Goal: Information Seeking & Learning: Learn about a topic

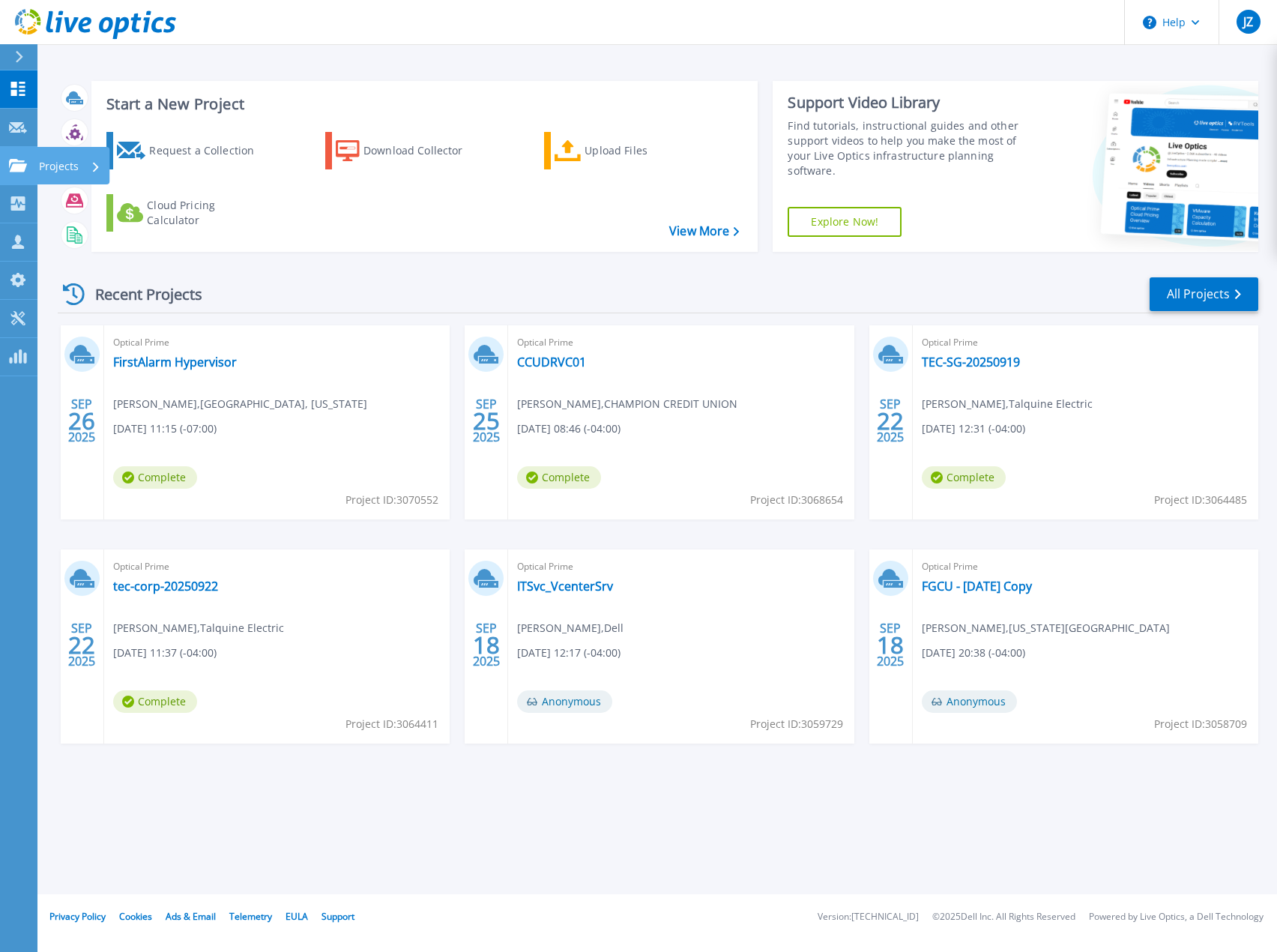
click at [22, 164] on icon at bounding box center [17, 165] width 18 height 12
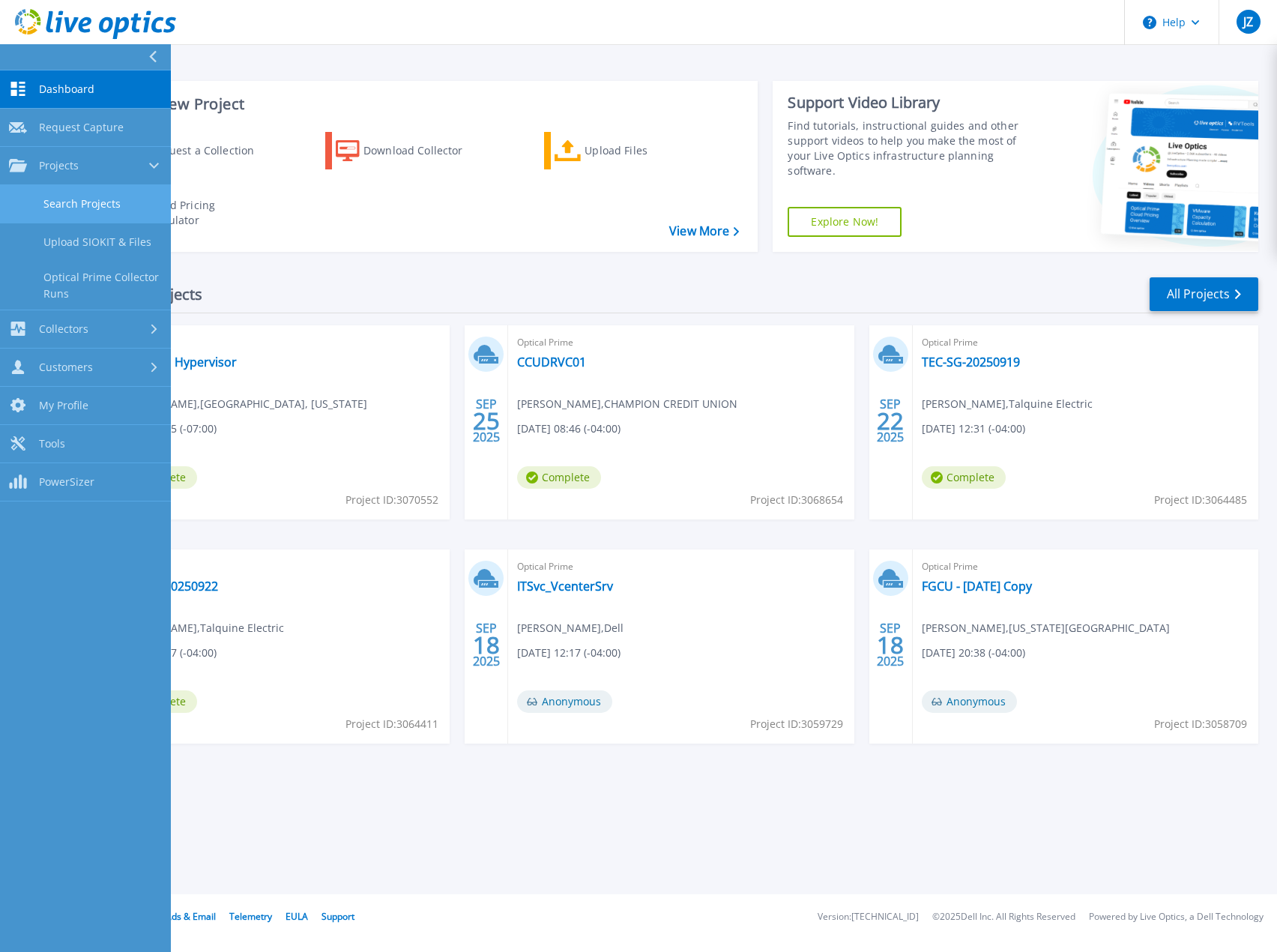
click at [50, 199] on link "Search Projects" at bounding box center [85, 204] width 171 height 38
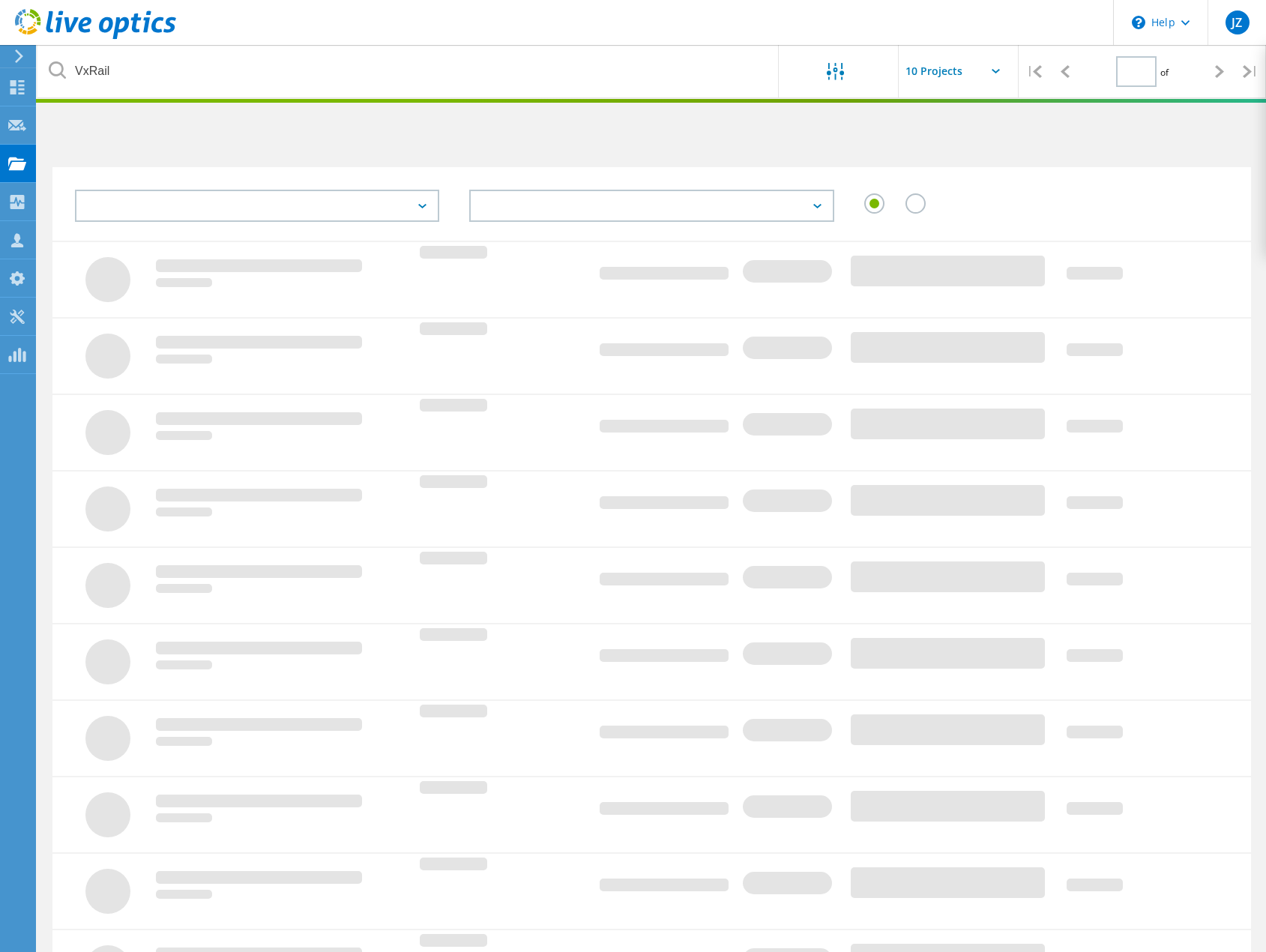
type input "1"
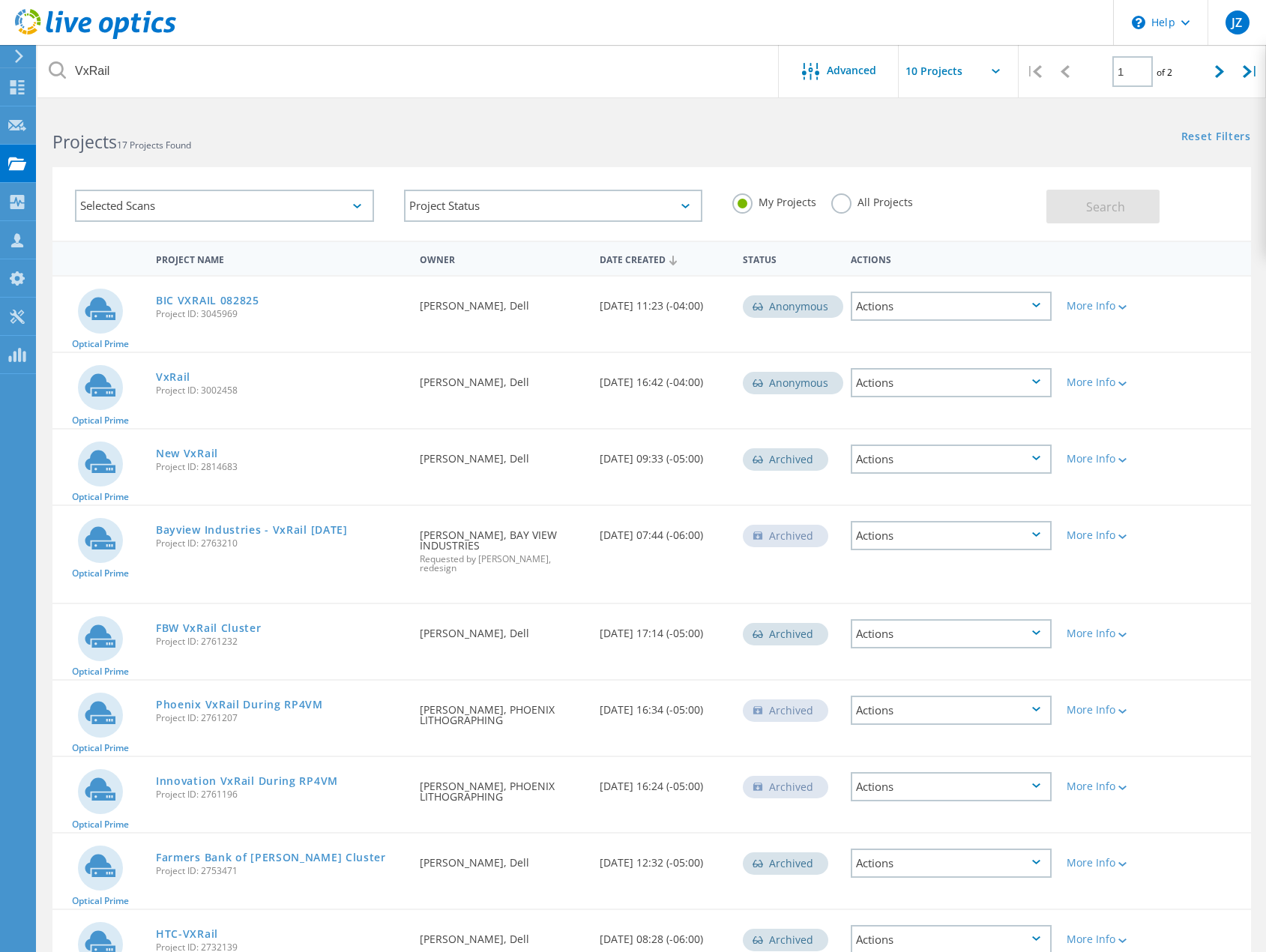
click at [838, 198] on label "All Projects" at bounding box center [872, 200] width 81 height 14
click at [0, 0] on input "All Projects" at bounding box center [0, 0] width 0 height 0
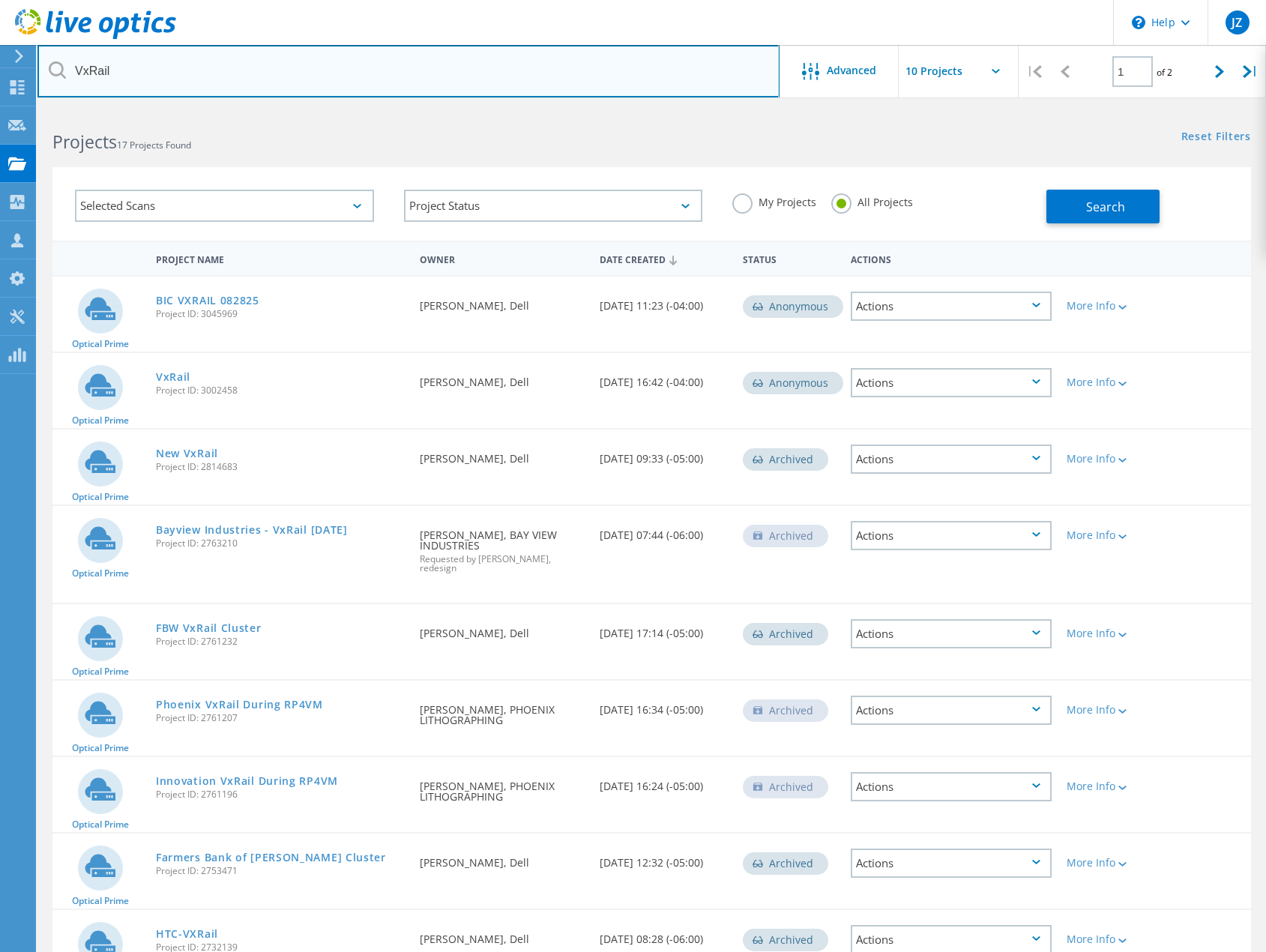
click at [355, 81] on input "VxRail" at bounding box center [408, 71] width 742 height 53
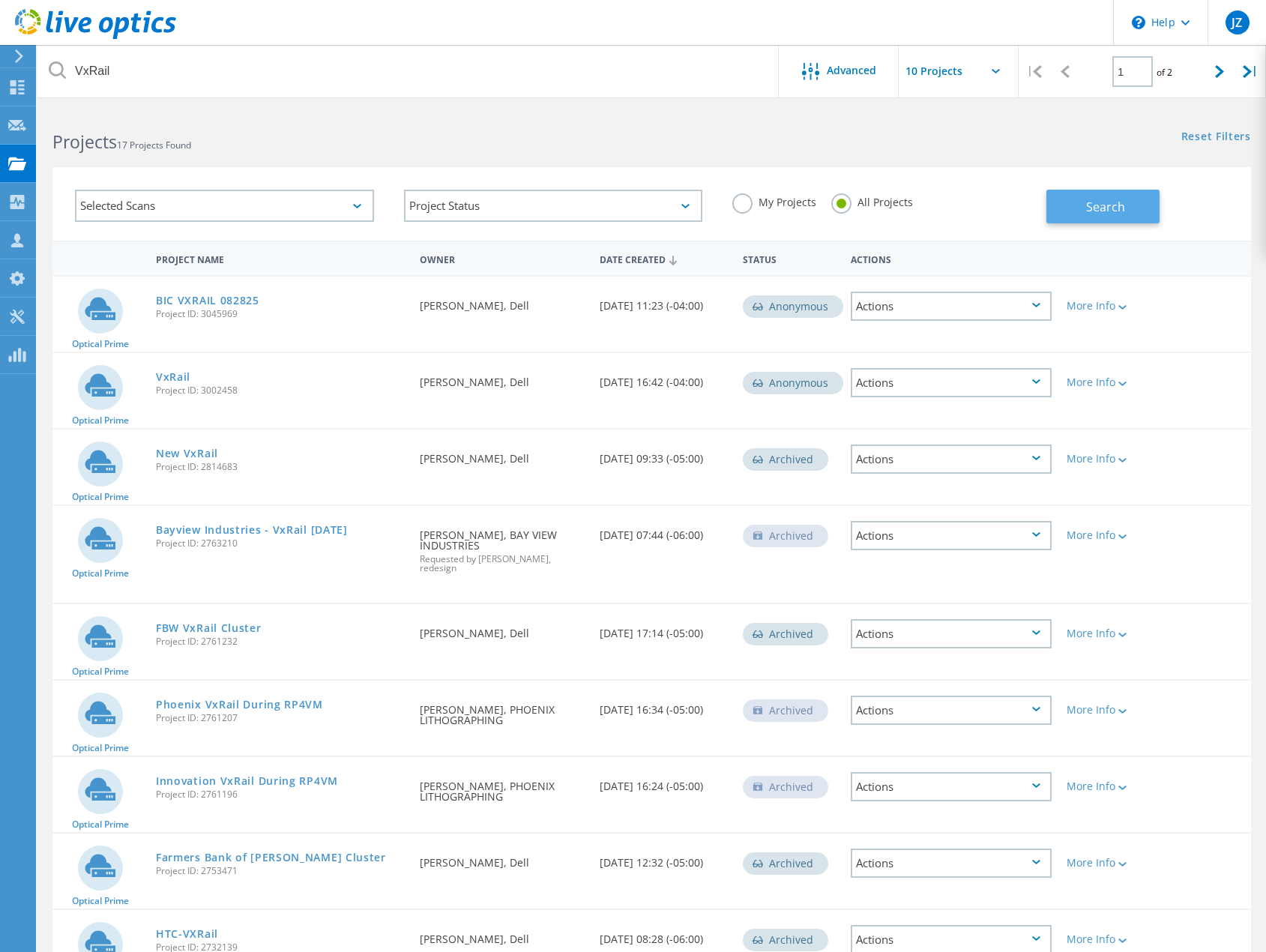
click at [1105, 206] on span "Search" at bounding box center [1105, 207] width 39 height 16
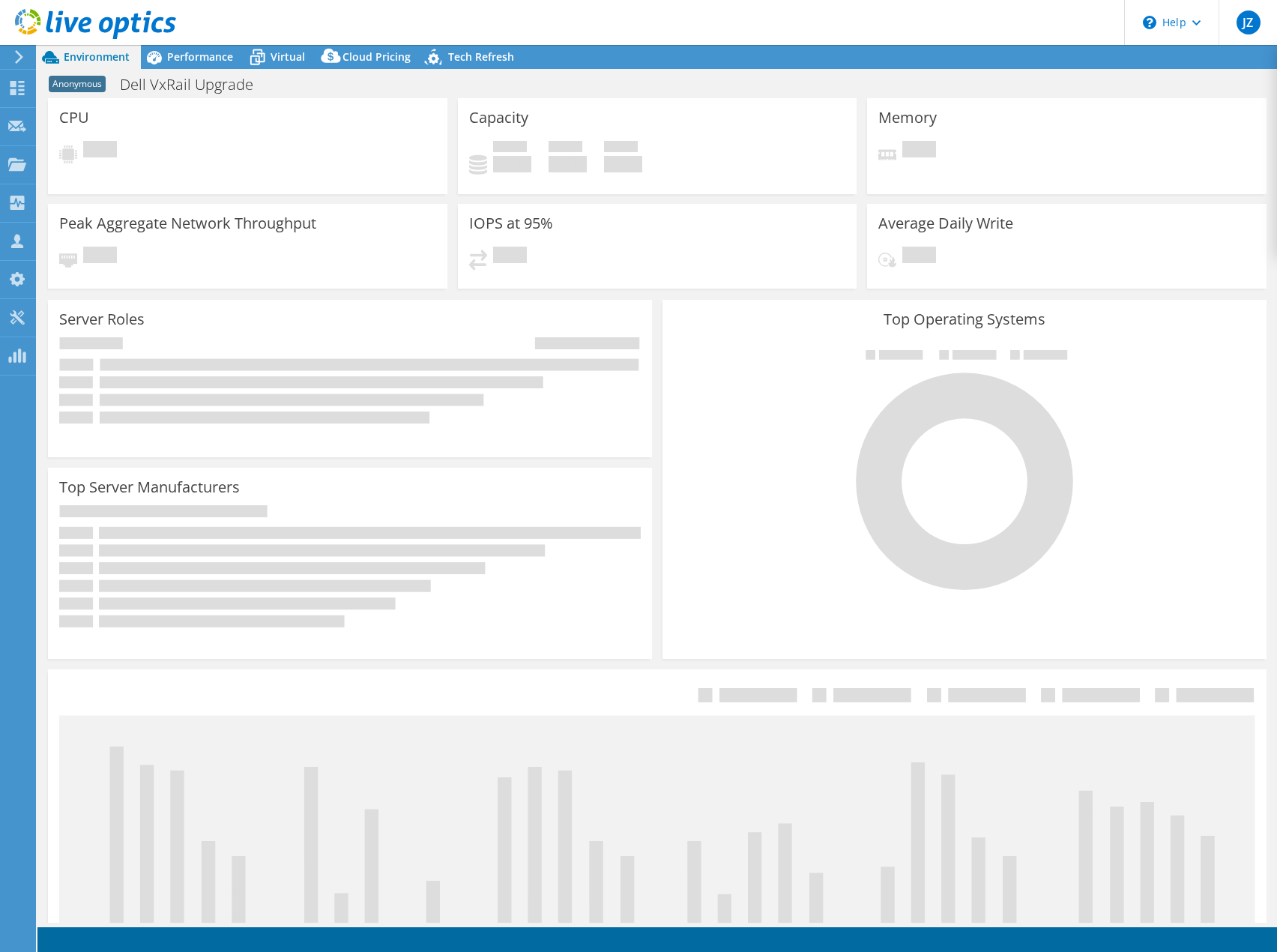
select select "USD"
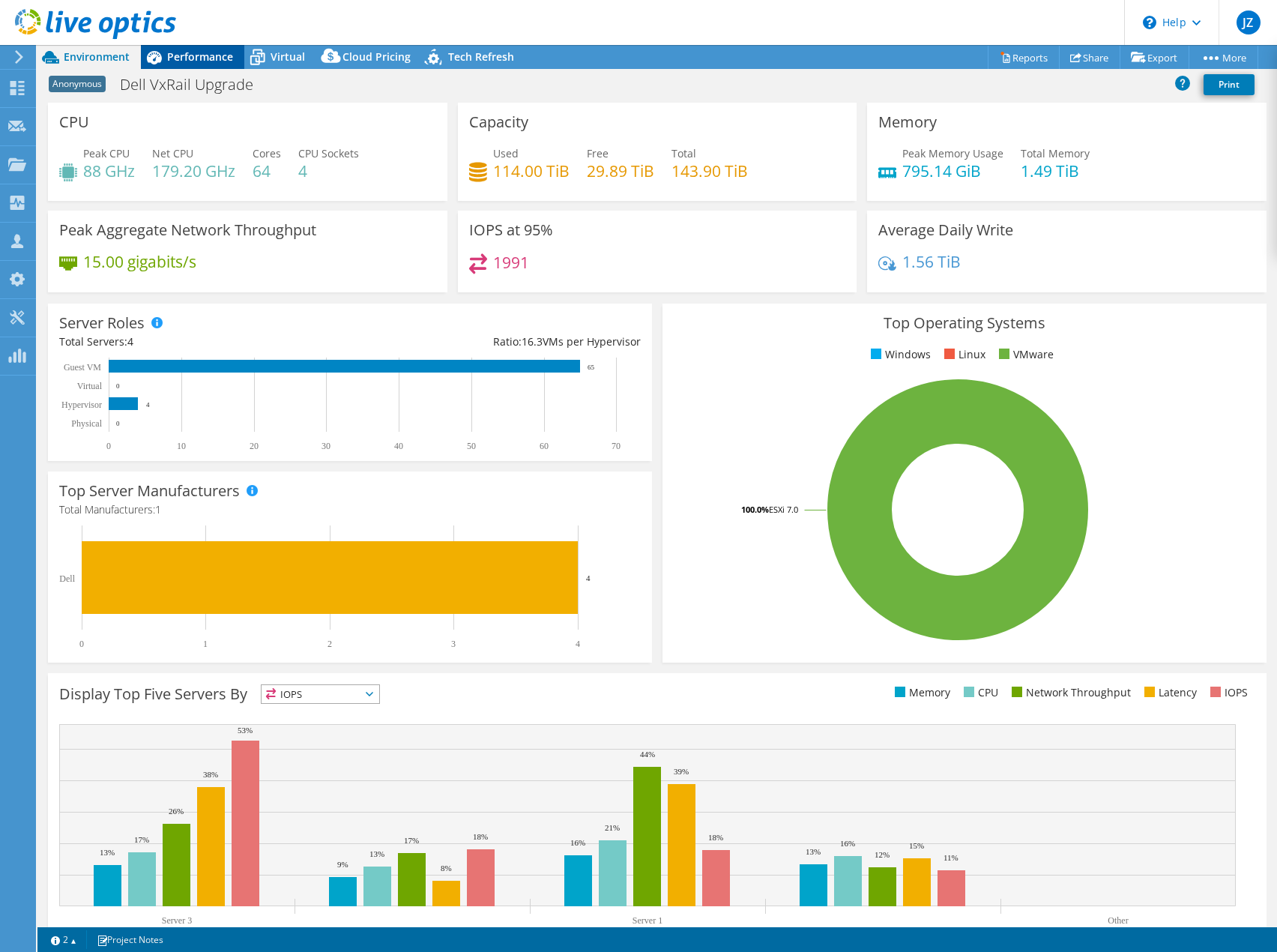
click at [206, 61] on span "Performance" at bounding box center [200, 56] width 66 height 14
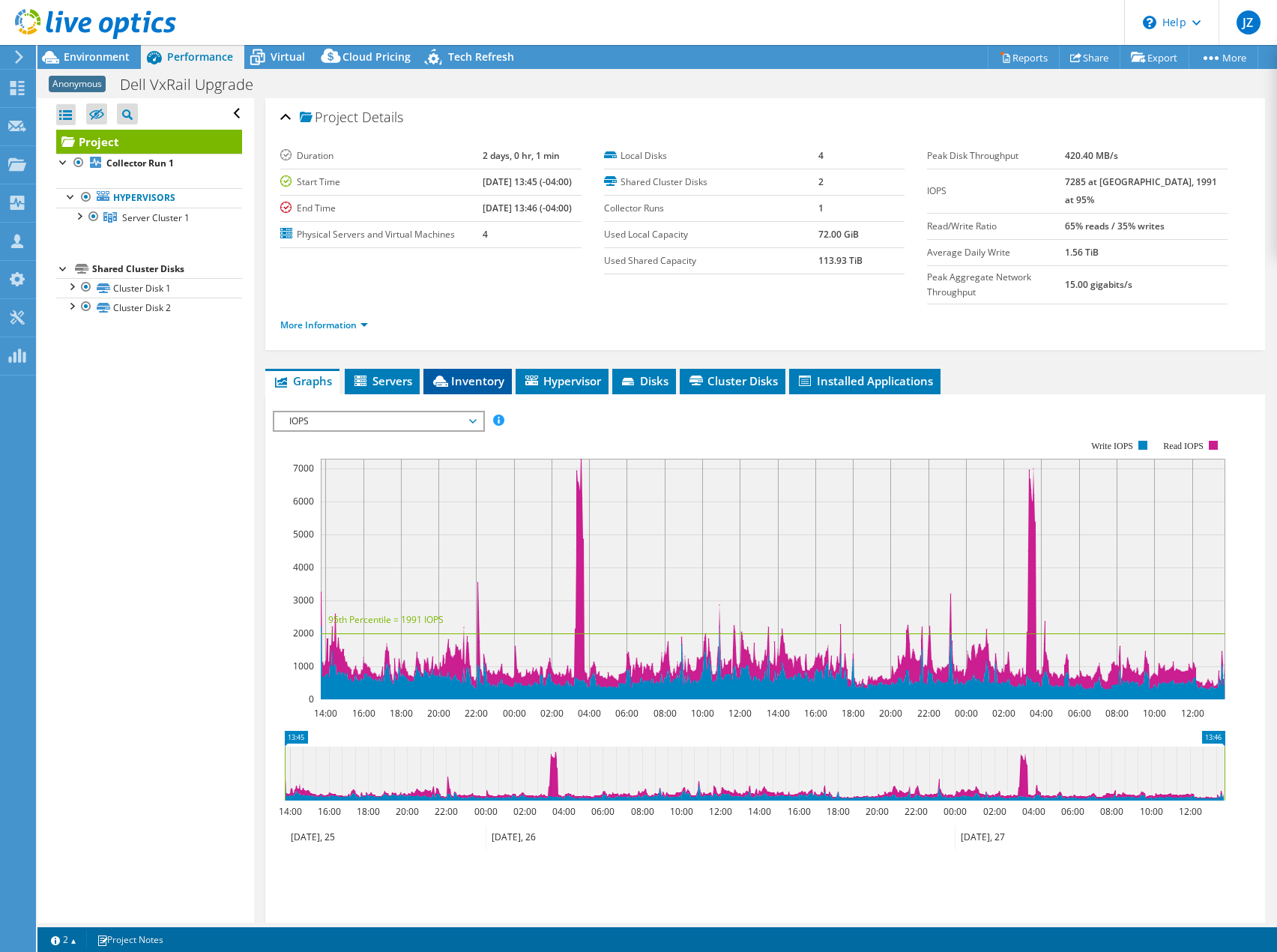
click at [477, 368] on li "Inventory" at bounding box center [468, 381] width 88 height 26
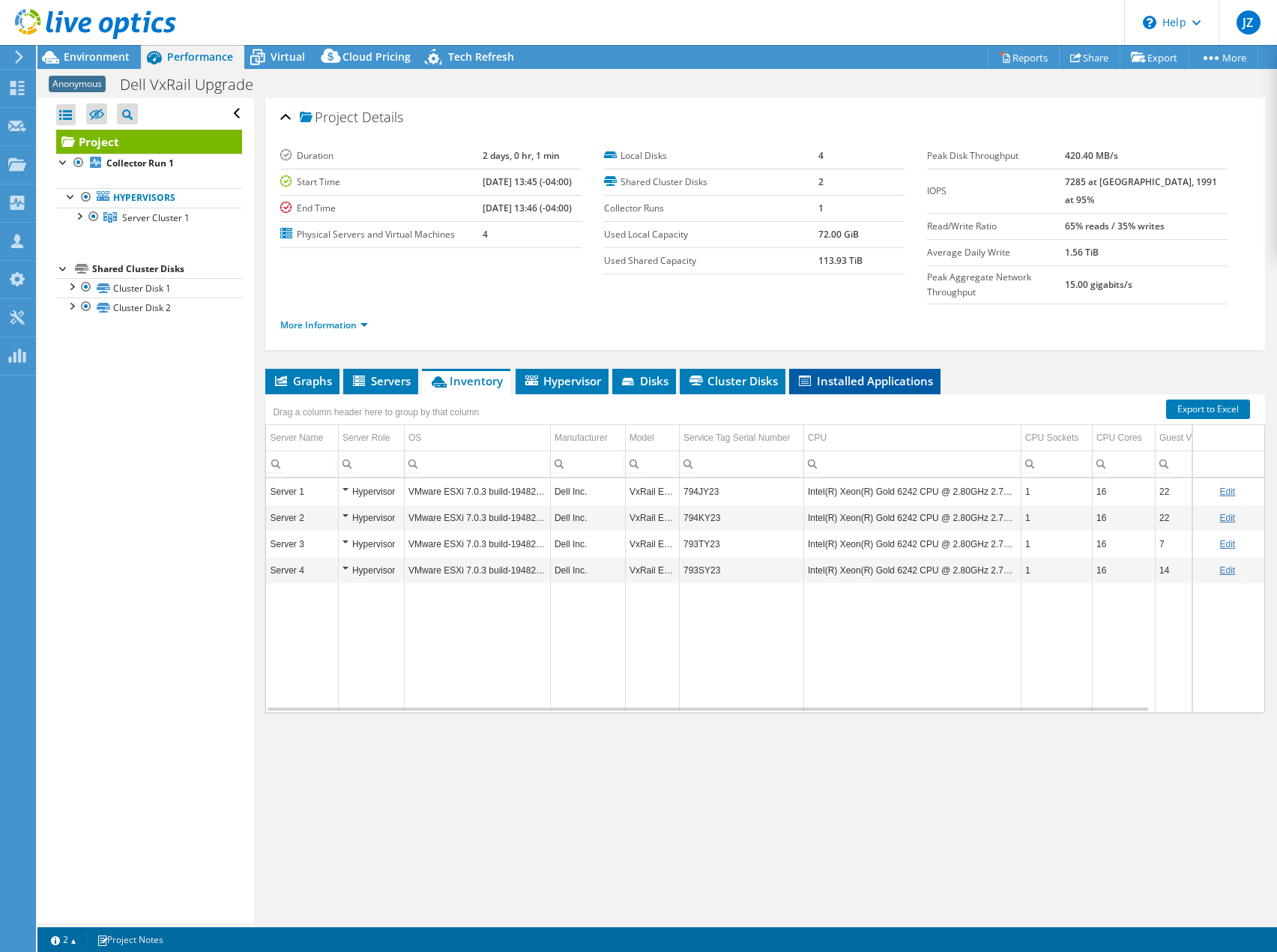
click at [892, 368] on li "Installed Applications" at bounding box center [865, 381] width 151 height 26
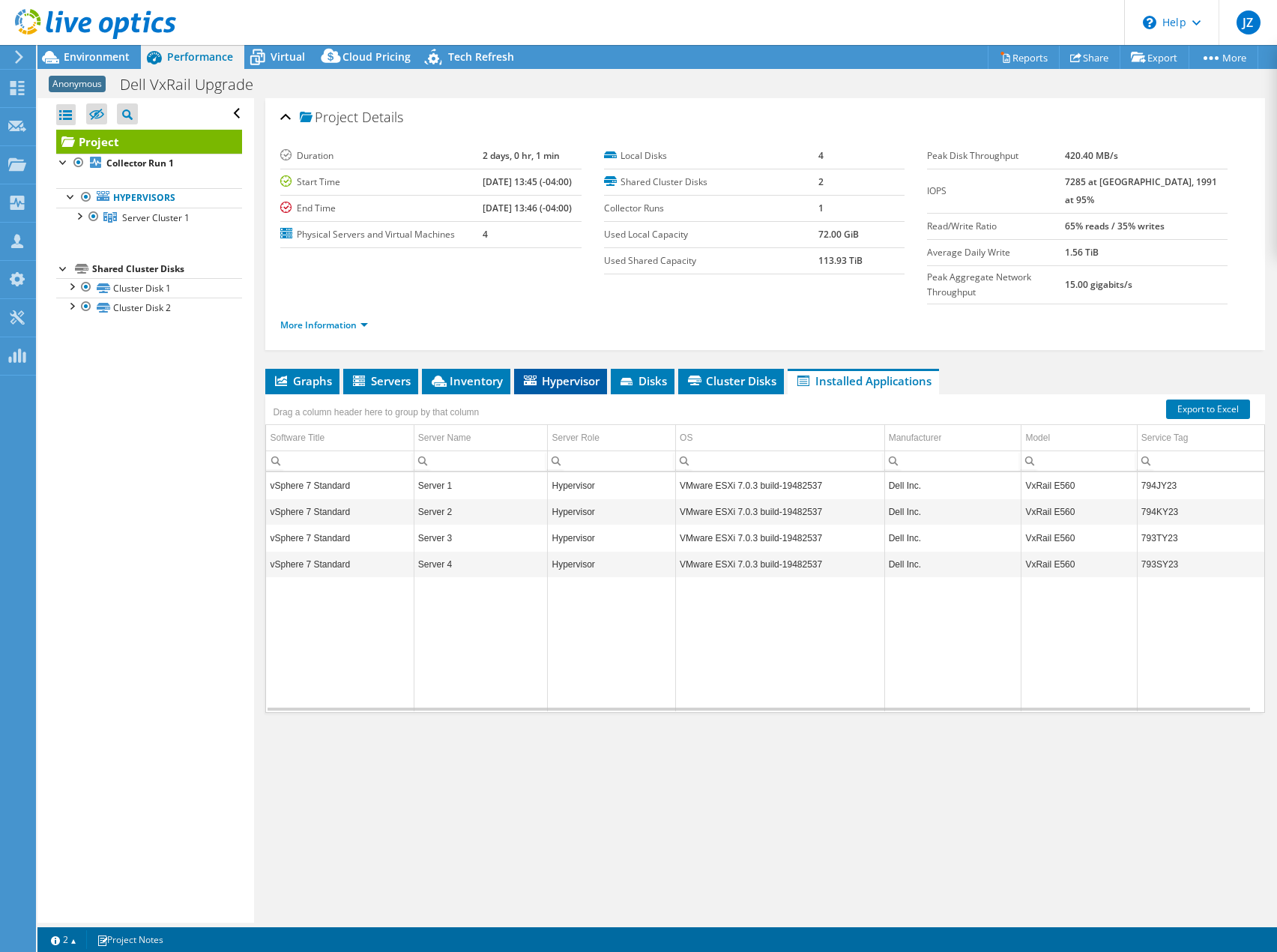
click at [560, 373] on span "Hypervisor" at bounding box center [560, 381] width 77 height 15
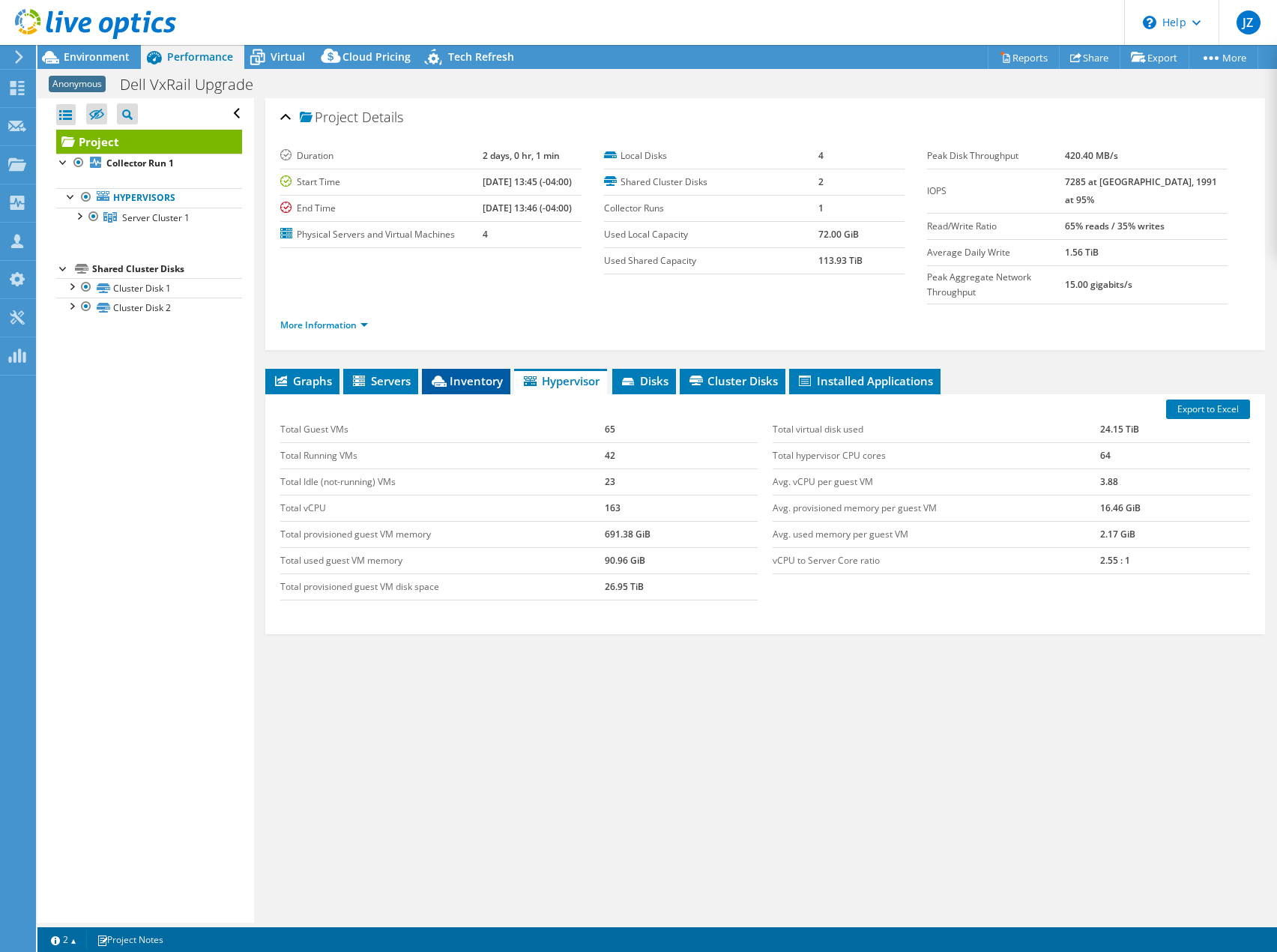
click at [452, 368] on li "Inventory" at bounding box center [466, 381] width 88 height 26
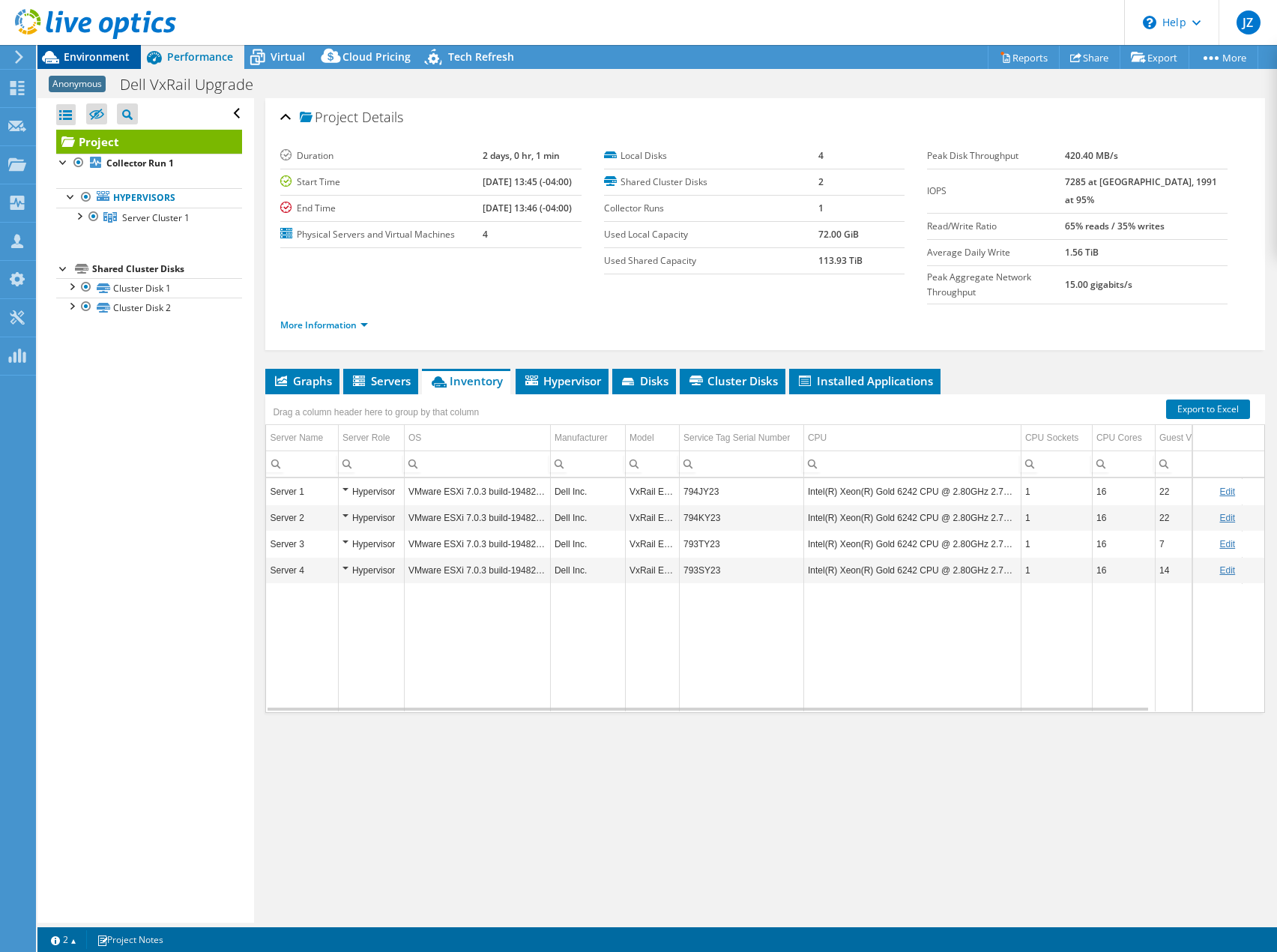
click at [102, 66] on div "Environment" at bounding box center [89, 56] width 103 height 24
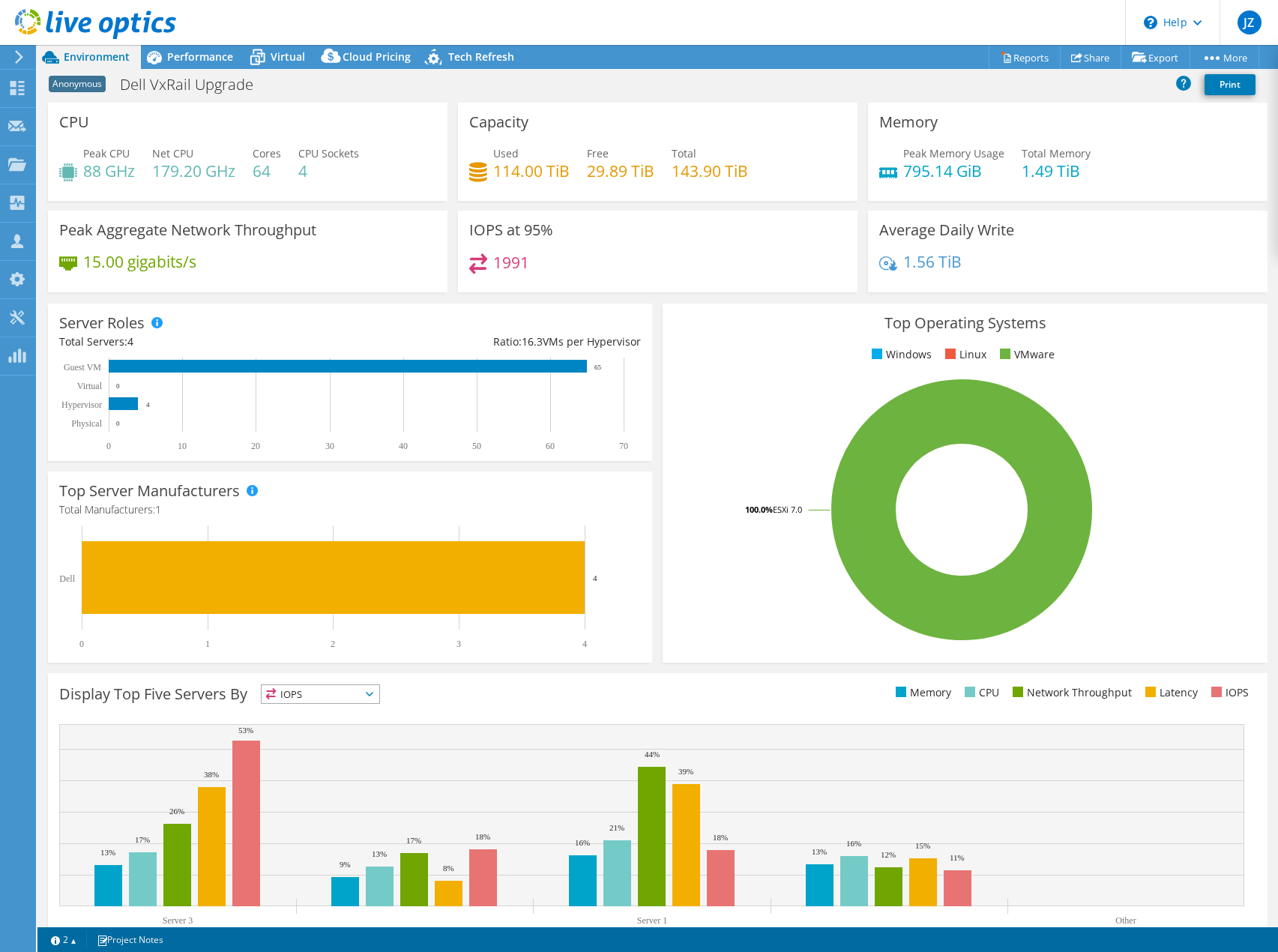
click at [397, 281] on div "15.00 gigabits/s" at bounding box center [248, 269] width 377 height 32
click at [190, 47] on div "Performance" at bounding box center [192, 56] width 103 height 24
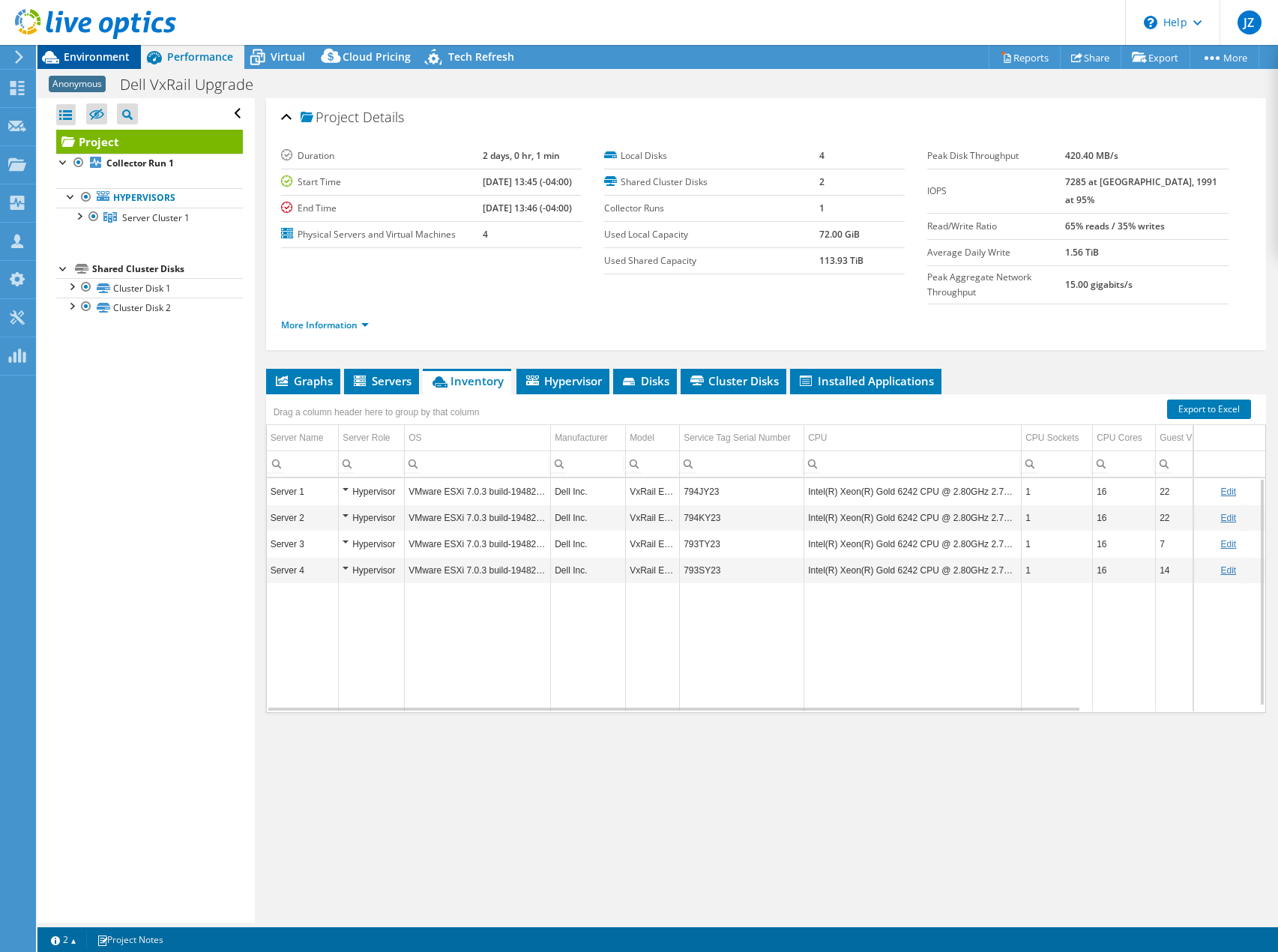
click at [90, 54] on span "Environment" at bounding box center [97, 56] width 66 height 14
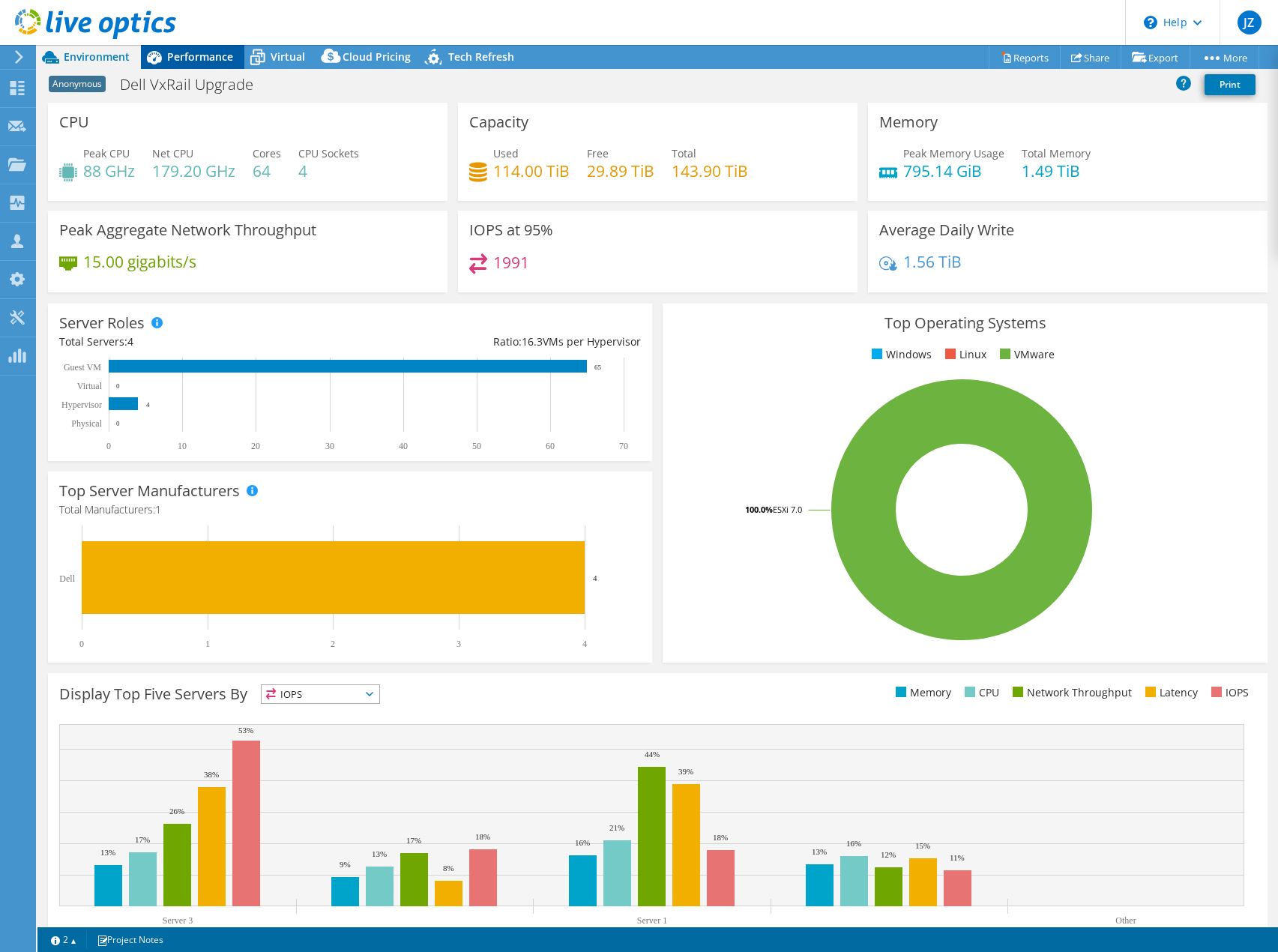
click at [210, 58] on span "Performance" at bounding box center [200, 56] width 66 height 14
